Goal: Find specific page/section: Find specific page/section

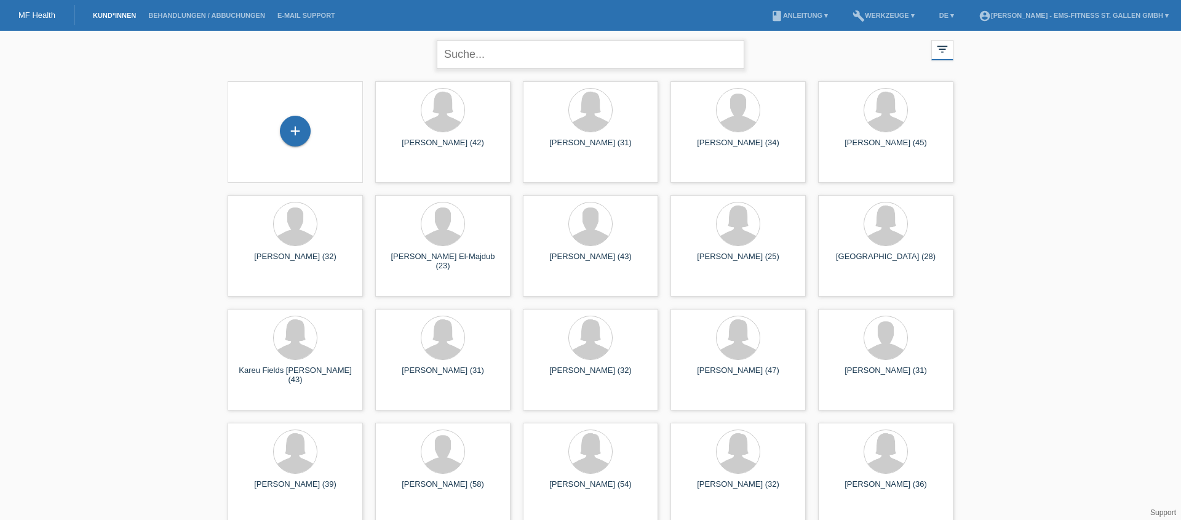
click at [560, 61] on input "text" at bounding box center [591, 54] width 308 height 29
type input "kat"
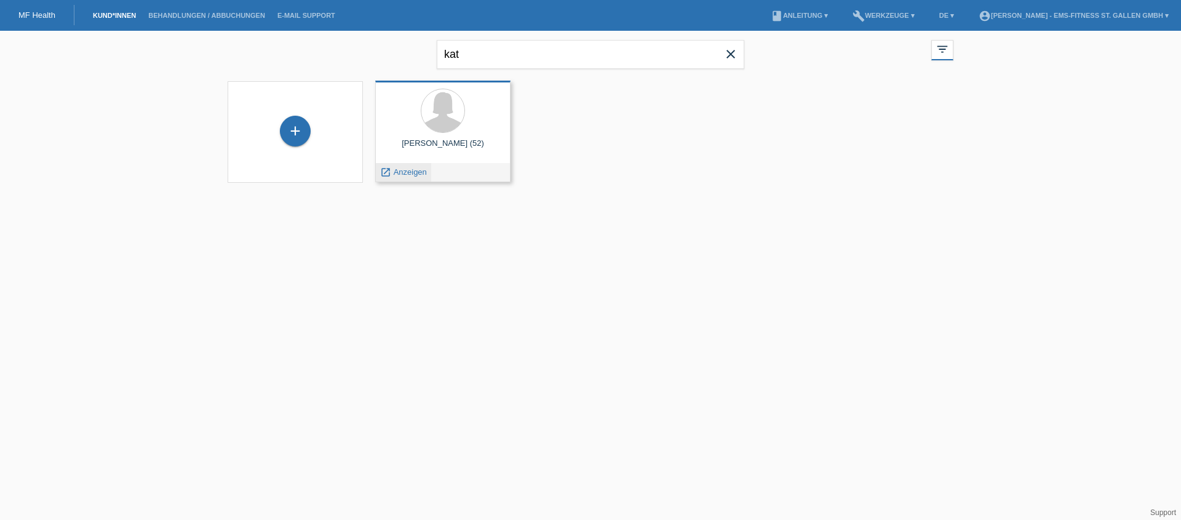
click at [418, 170] on span "Anzeigen" at bounding box center [410, 171] width 33 height 9
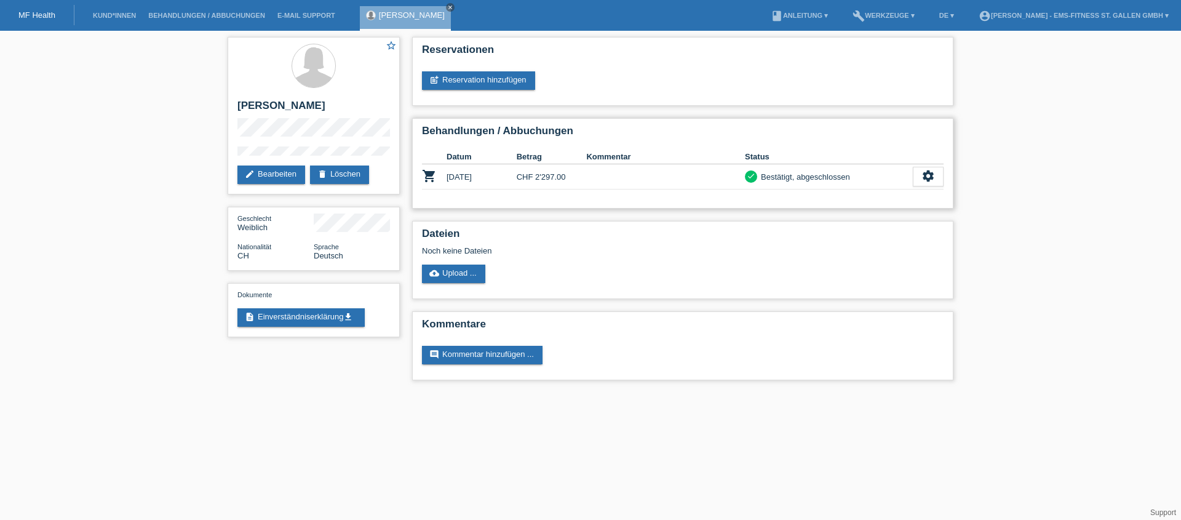
drag, startPoint x: 928, startPoint y: 183, endPoint x: 923, endPoint y: 193, distance: 11.8
click at [930, 183] on icon "settings" at bounding box center [928, 176] width 14 height 14
click at [859, 237] on span "Patientenabrechnung herunterladen" at bounding box center [859, 233] width 131 height 15
